Goal: Transaction & Acquisition: Subscribe to service/newsletter

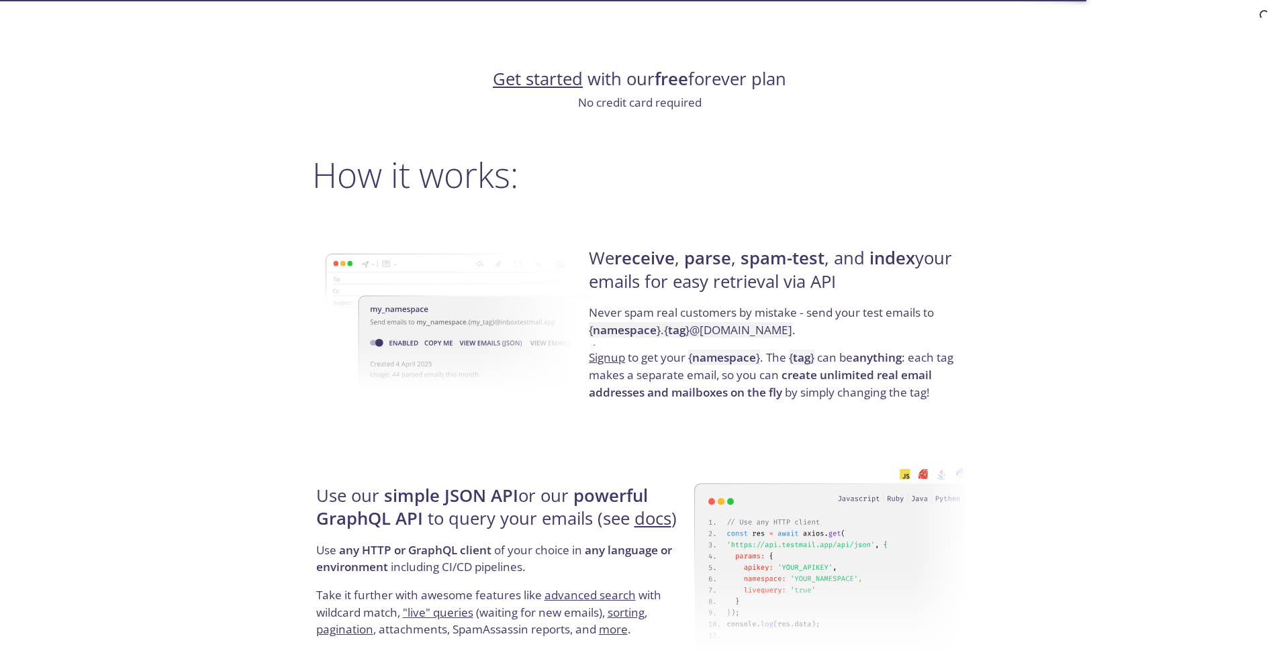
scroll to position [940, 0]
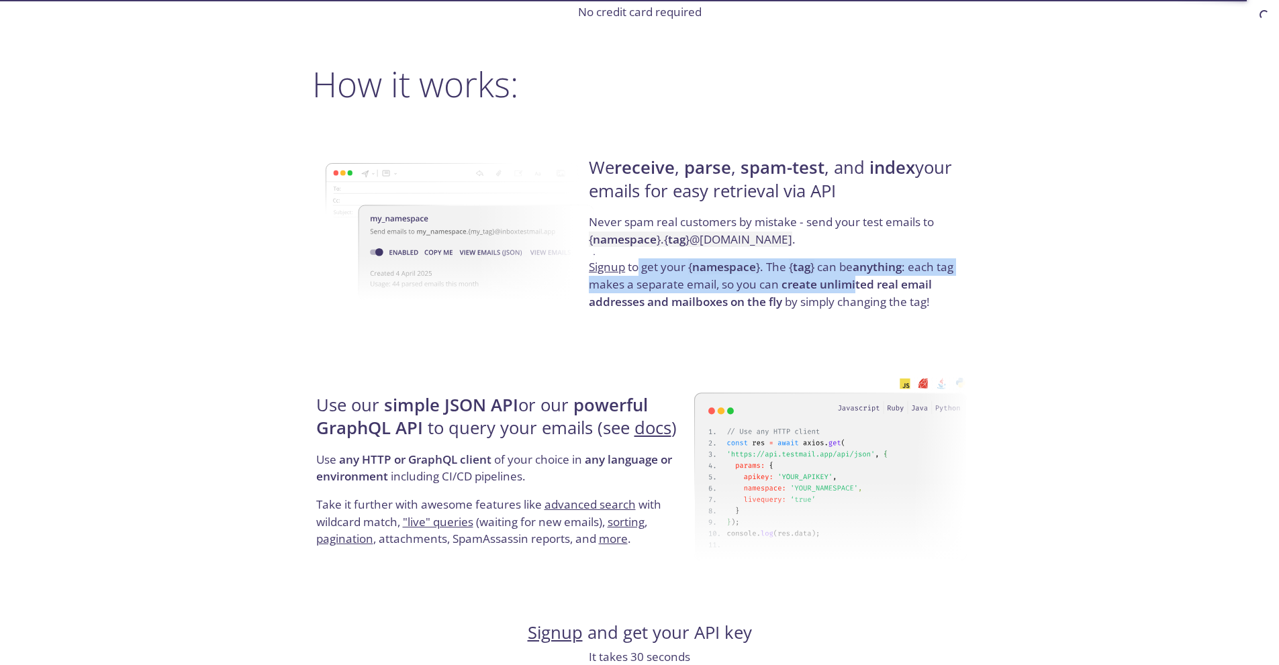
drag, startPoint x: 640, startPoint y: 268, endPoint x: 857, endPoint y: 291, distance: 218.0
click at [857, 291] on p "Signup to get your { namespace } . The { tag } can be anything : each tag makes…" at bounding box center [776, 284] width 374 height 52
click at [857, 291] on strong "create unlimited real email addresses and mailboxes on the fly" at bounding box center [760, 293] width 343 height 33
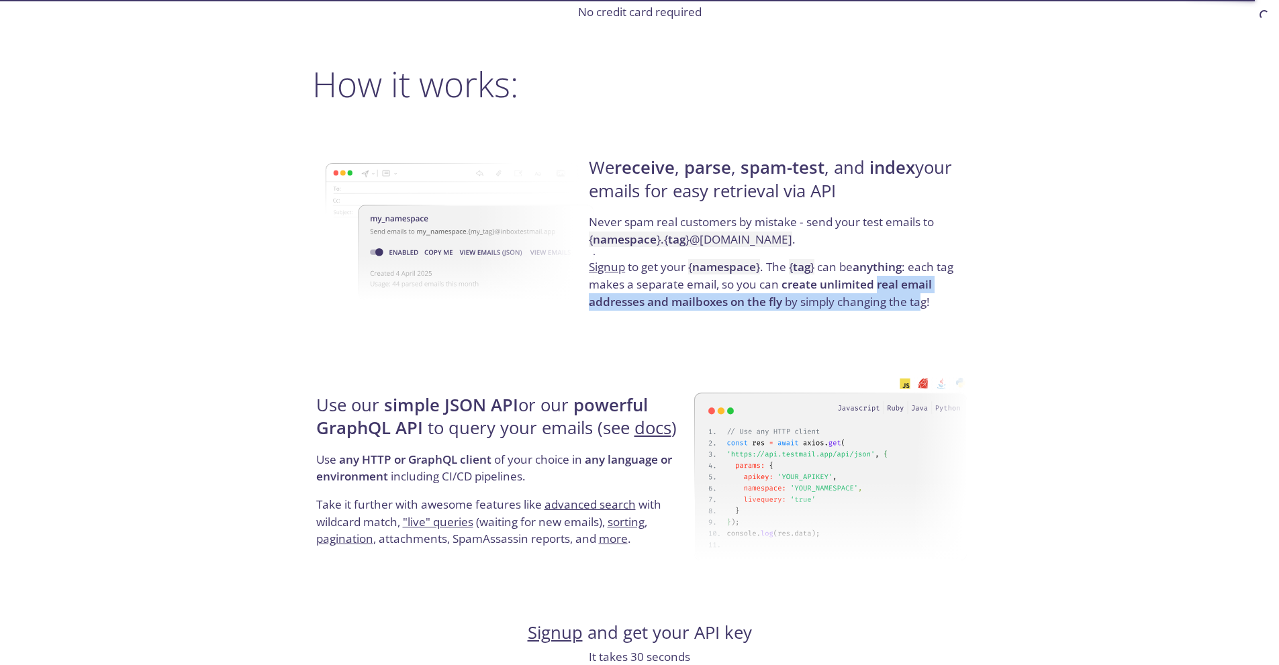
drag, startPoint x: 879, startPoint y: 291, endPoint x: 922, endPoint y: 298, distance: 43.6
click at [922, 298] on p "Signup to get your { namespace } . The { tag } can be anything : each tag makes…" at bounding box center [776, 284] width 374 height 52
drag, startPoint x: 901, startPoint y: 297, endPoint x: 859, endPoint y: 296, distance: 42.3
click at [859, 296] on p "Signup to get your { namespace } . The { tag } can be anything : each tag makes…" at bounding box center [776, 284] width 374 height 52
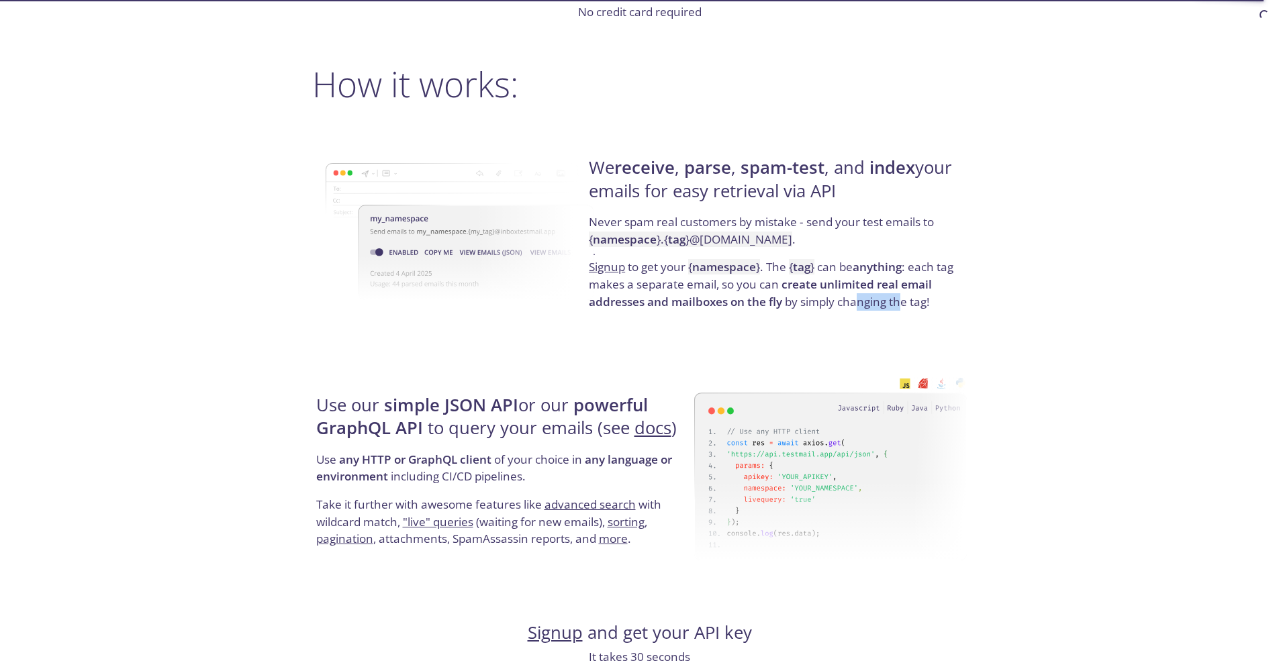
click at [859, 296] on p "Signup to get your { namespace } . The { tag } can be anything : each tag makes…" at bounding box center [776, 284] width 374 height 52
drag, startPoint x: 761, startPoint y: 282, endPoint x: 866, endPoint y: 289, distance: 105.6
click at [866, 289] on p "Signup to get your { namespace } . The { tag } can be anything : each tag makes…" at bounding box center [776, 284] width 374 height 52
click at [866, 289] on strong "create unlimited real email addresses and mailboxes on the fly" at bounding box center [760, 293] width 343 height 33
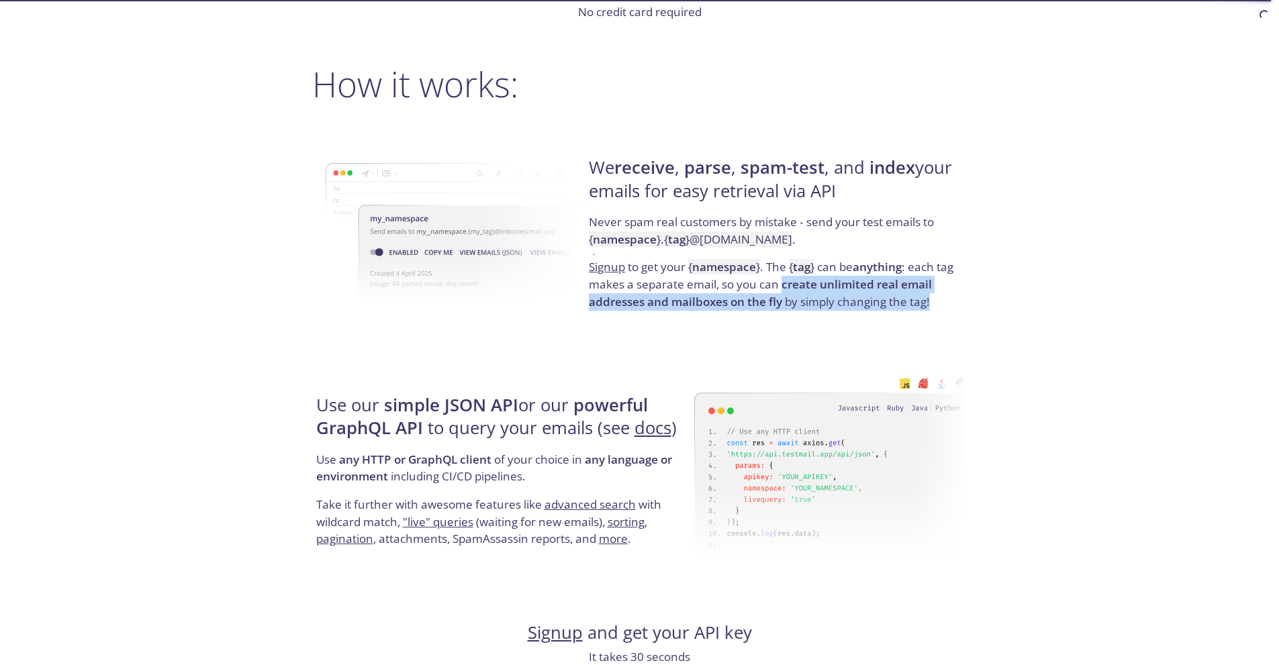
drag, startPoint x: 946, startPoint y: 302, endPoint x: 782, endPoint y: 283, distance: 165.5
click at [782, 283] on p "Signup to get your { namespace } . The { tag } can be anything : each tag makes…" at bounding box center [776, 284] width 374 height 52
click at [782, 283] on strong "create unlimited real email addresses and mailboxes on the fly" at bounding box center [760, 293] width 343 height 33
click at [910, 299] on p "Signup to get your { namespace } . The { tag } can be anything : each tag makes…" at bounding box center [776, 284] width 374 height 52
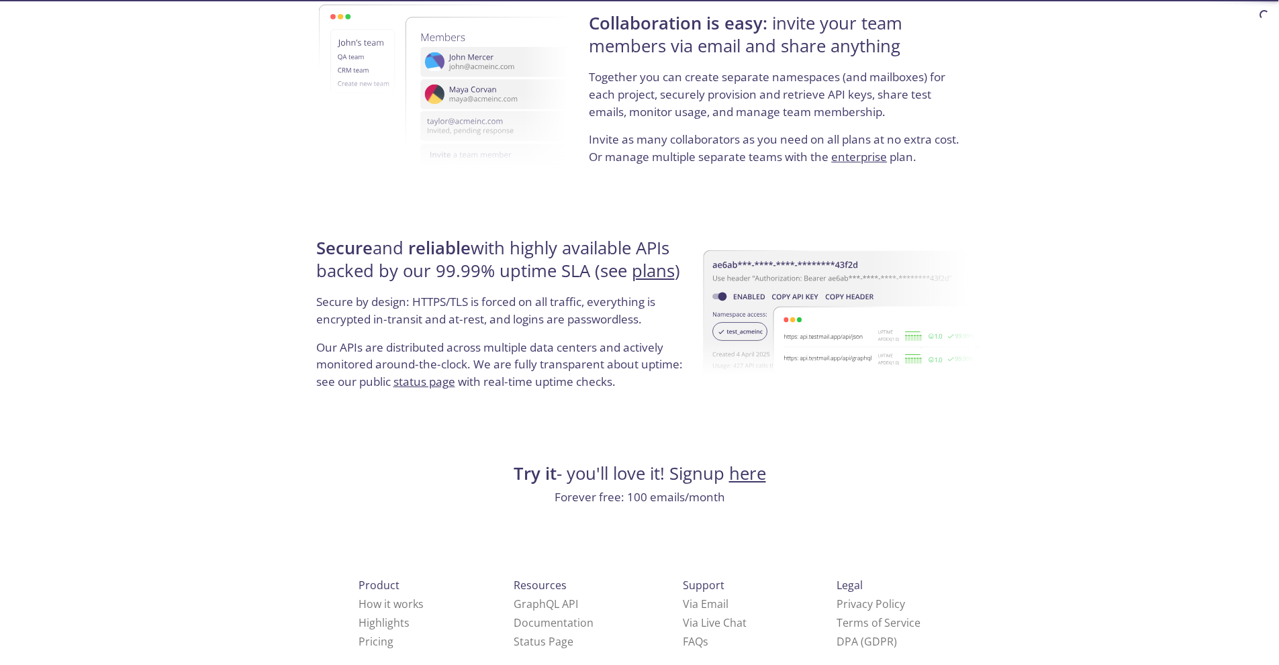
scroll to position [2405, 0]
